Goal: Navigation & Orientation: Find specific page/section

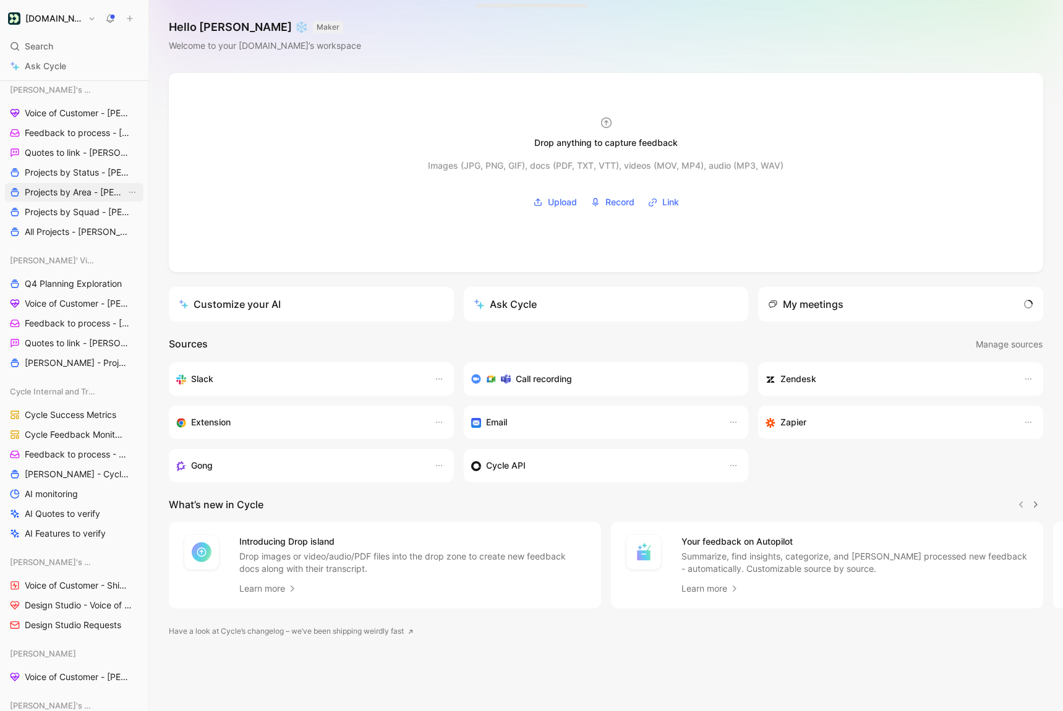
scroll to position [991, 0]
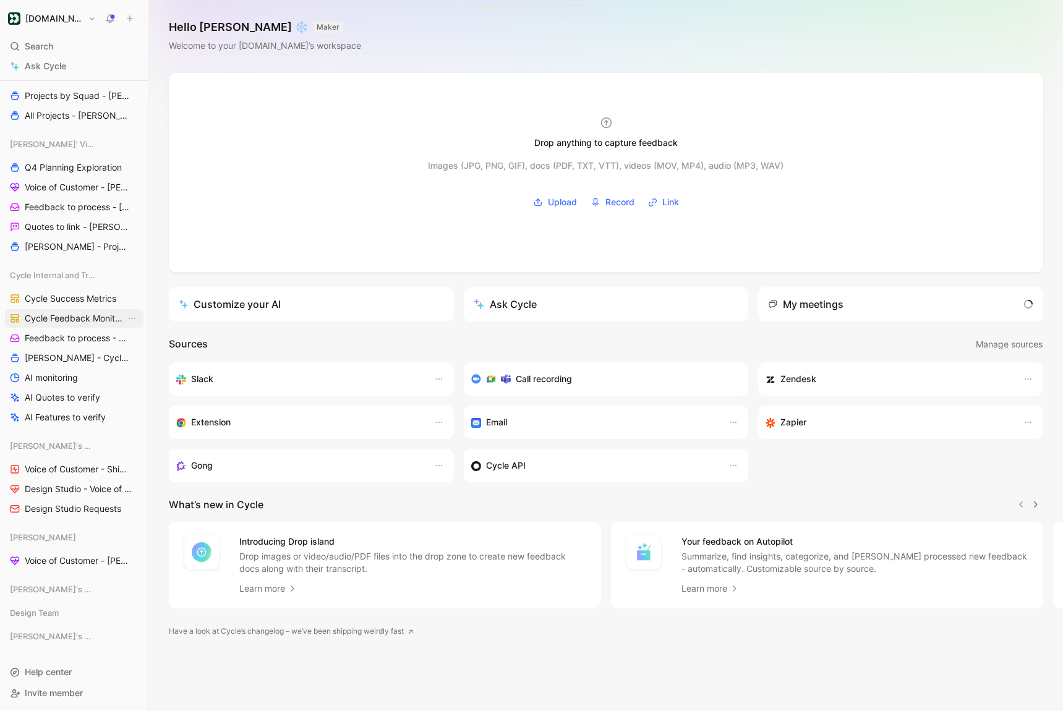
click at [80, 317] on span "Cycle Feedback Monitoring" at bounding box center [75, 318] width 101 height 12
